Goal: Use online tool/utility: Utilize a website feature to perform a specific function

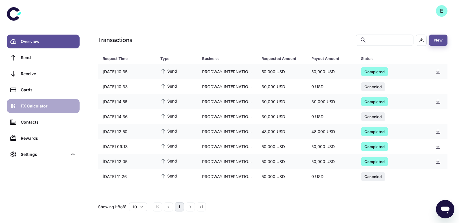
click at [37, 105] on div "FX Calculator" at bounding box center [48, 106] width 55 height 6
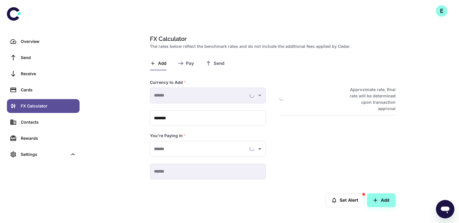
type input "**********"
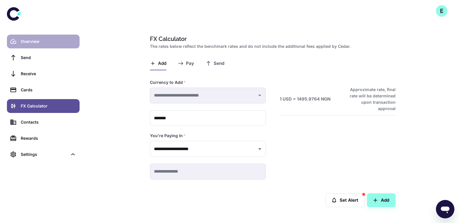
click at [35, 40] on div "Overview" at bounding box center [48, 41] width 55 height 6
